Goal: Obtain resource: Obtain resource

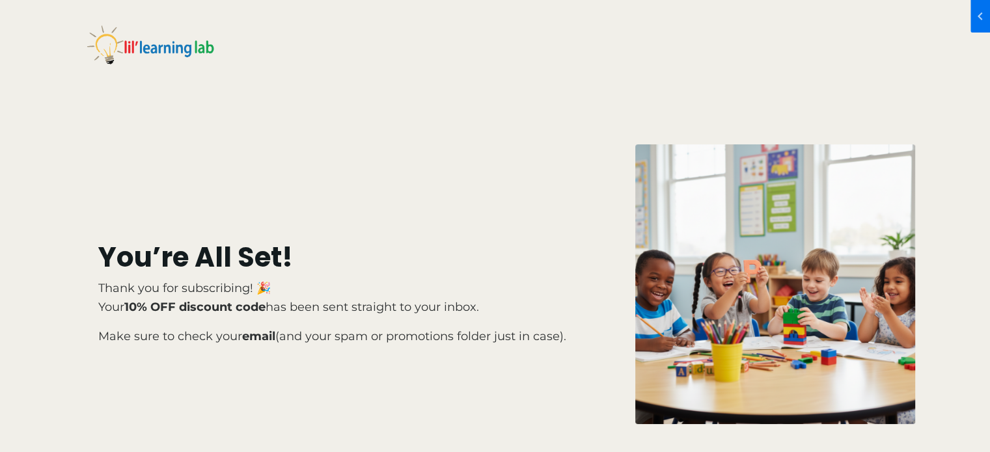
scroll to position [65, 0]
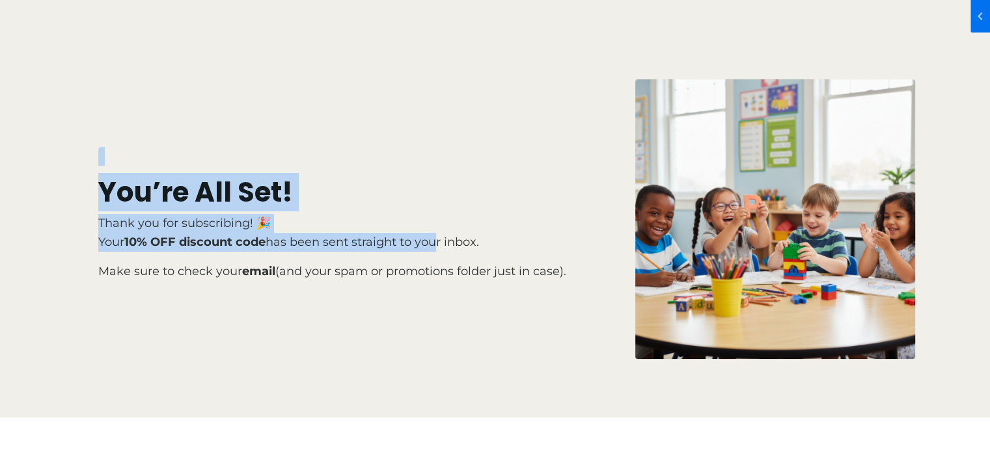
drag, startPoint x: 40, startPoint y: 198, endPoint x: 441, endPoint y: 247, distance: 403.7
click at [438, 232] on div "You’re All Set! Thank you for subscribing! 🎉 Your 10% OFF discount code has bee…" at bounding box center [495, 176] width 990 height 483
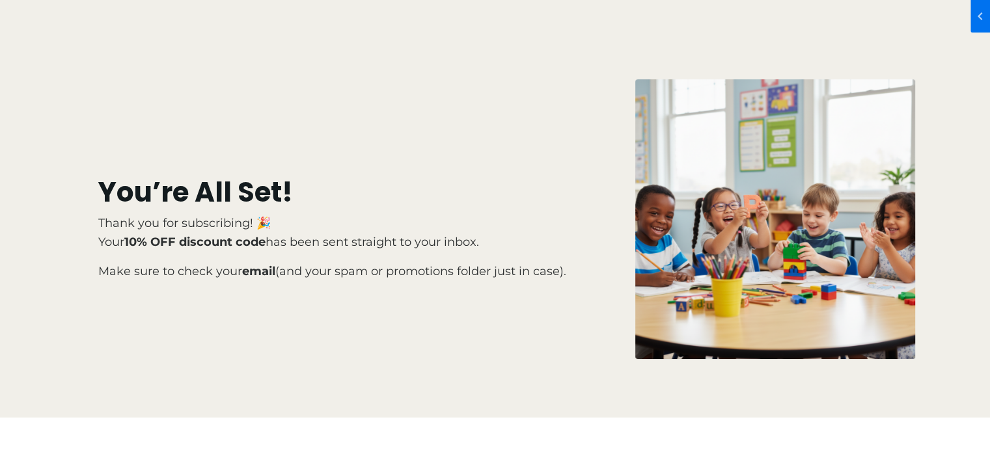
click at [442, 267] on p "Make sure to check your email (and your spam or promotions folder just in case)." at bounding box center [333, 271] width 470 height 19
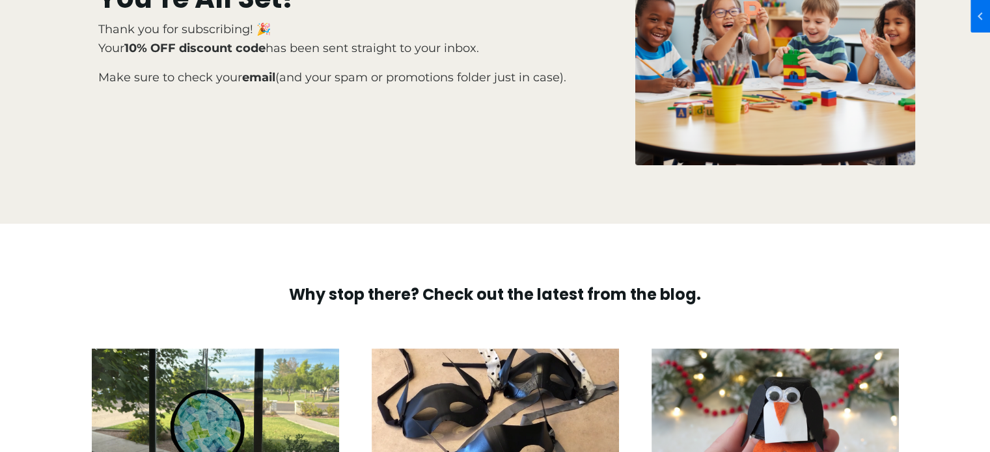
scroll to position [455, 0]
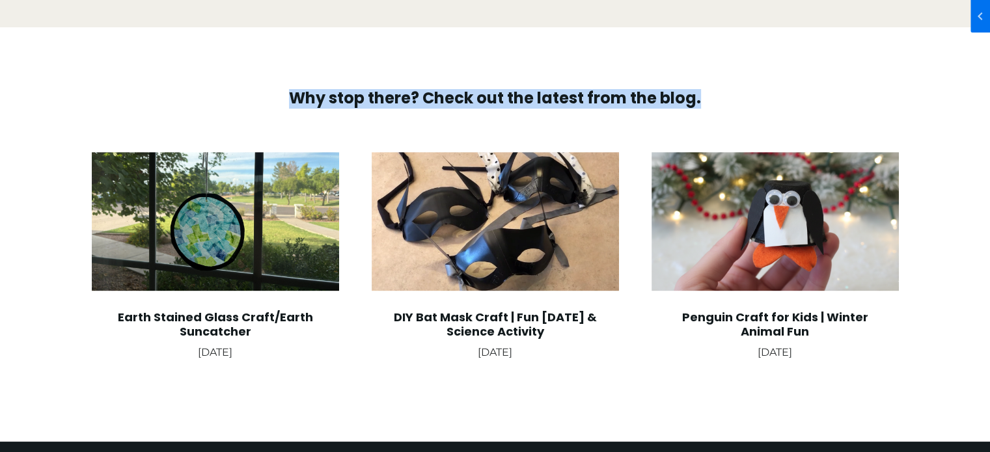
drag, startPoint x: 254, startPoint y: 108, endPoint x: 742, endPoint y: 108, distance: 487.3
click at [742, 108] on div "Why stop there? Check out the latest from the blog." at bounding box center [495, 101] width 820 height 24
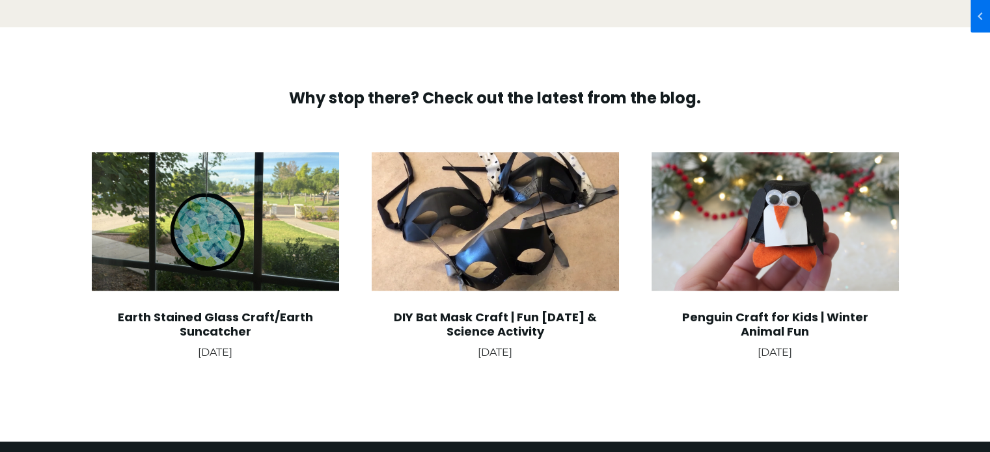
click at [0, 204] on div at bounding box center [495, 234] width 990 height 414
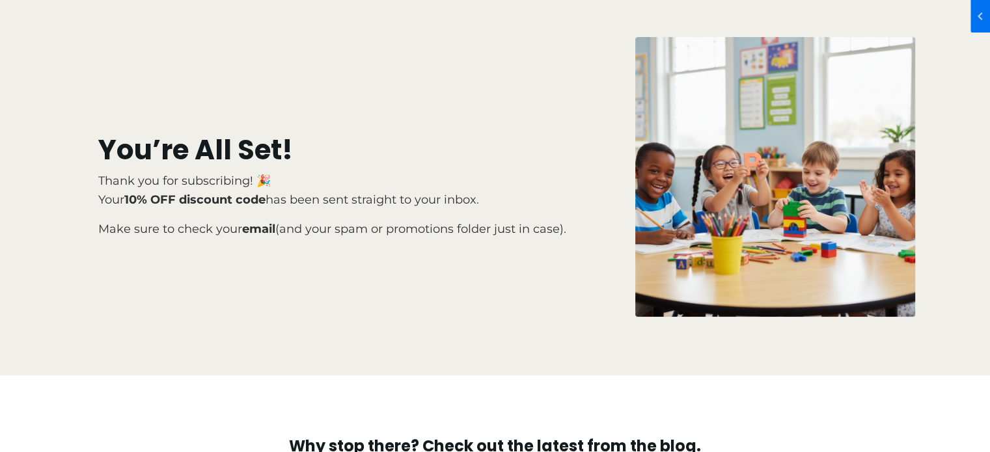
scroll to position [130, 0]
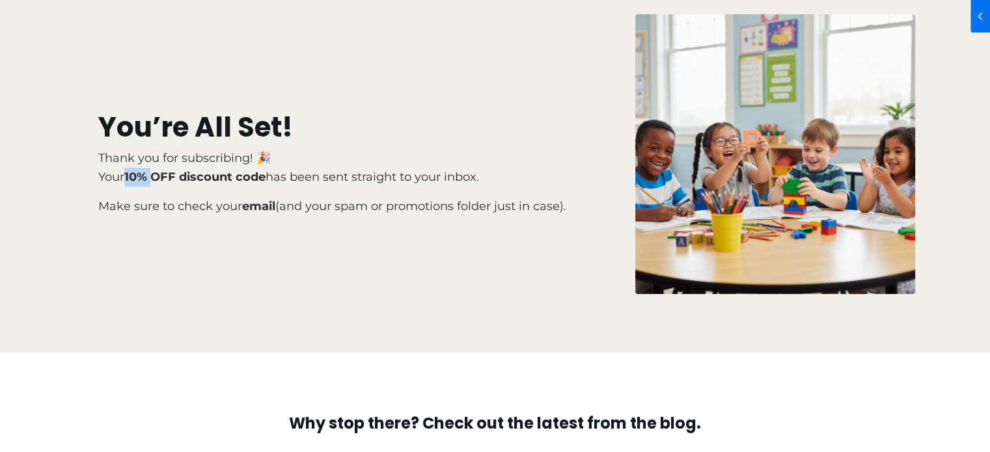
drag, startPoint x: 126, startPoint y: 169, endPoint x: 157, endPoint y: 169, distance: 31.9
click at [157, 169] on p "Thank you for subscribing! 🎉 Your 10% OFF discount code has been sent straight …" at bounding box center [333, 168] width 470 height 38
click at [153, 170] on strong "10% OFF discount code" at bounding box center [194, 177] width 141 height 14
drag, startPoint x: 127, startPoint y: 166, endPoint x: 267, endPoint y: 166, distance: 140.5
click at [267, 166] on p "Thank you for subscribing! 🎉 Your 10% OFF discount code has been sent straight …" at bounding box center [333, 168] width 470 height 38
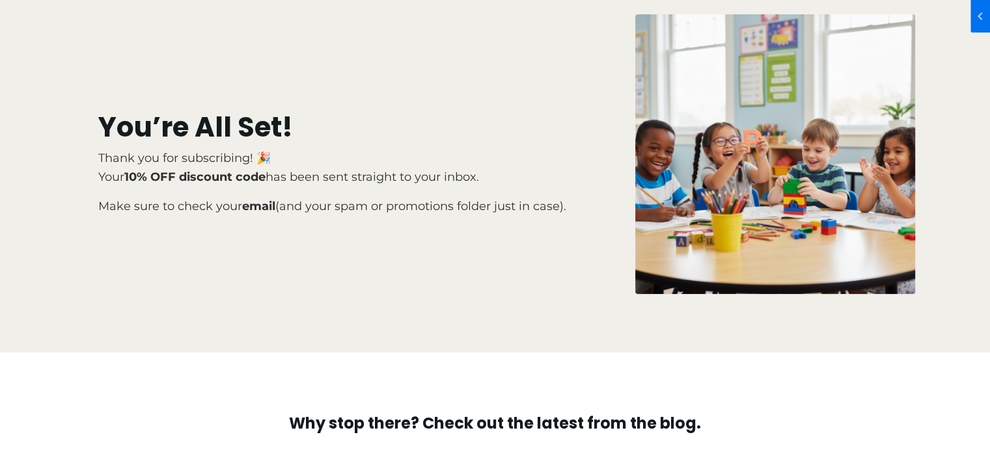
click at [291, 197] on p "Make sure to check your email (and your spam or promotions folder just in case)." at bounding box center [333, 206] width 470 height 19
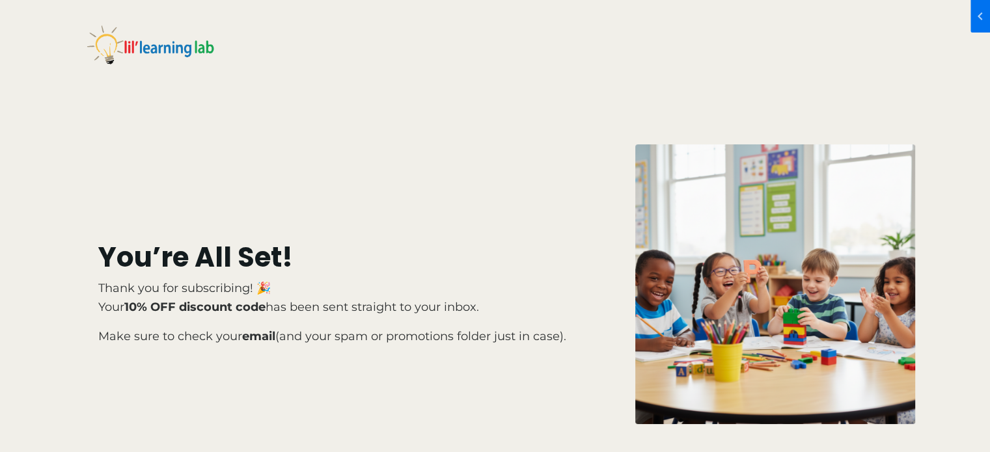
scroll to position [65, 0]
